Goal: Find specific page/section: Find specific page/section

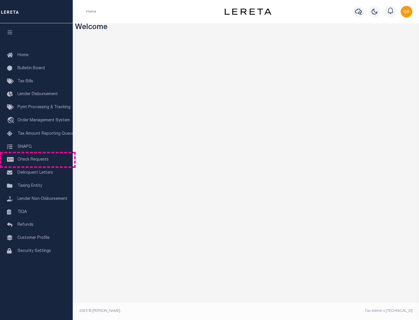
click at [36, 160] on span "Check Requests" at bounding box center [32, 160] width 31 height 4
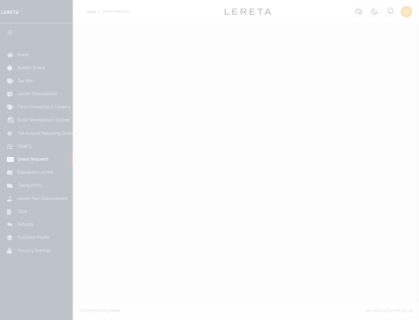
select select "50"
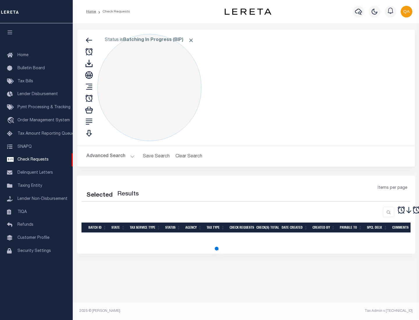
select select "50"
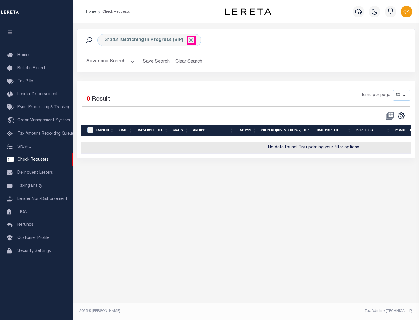
click at [191, 40] on span "Click to Remove" at bounding box center [191, 40] width 6 height 6
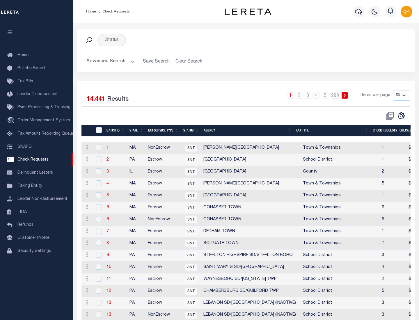
scroll to position [281, 0]
